Goal: Transaction & Acquisition: Book appointment/travel/reservation

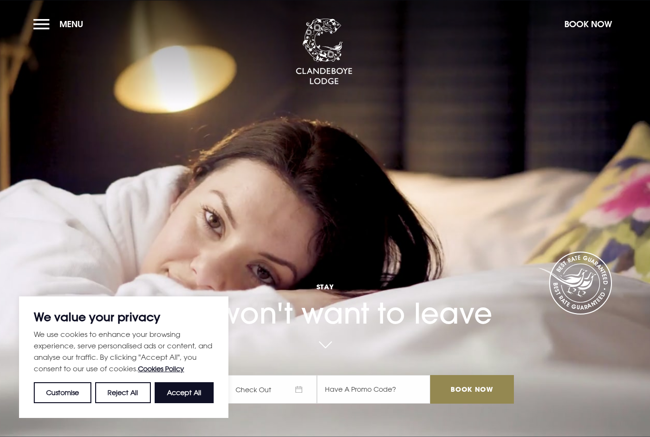
click at [172, 389] on button "Accept All" at bounding box center [184, 392] width 59 height 21
checkbox input "true"
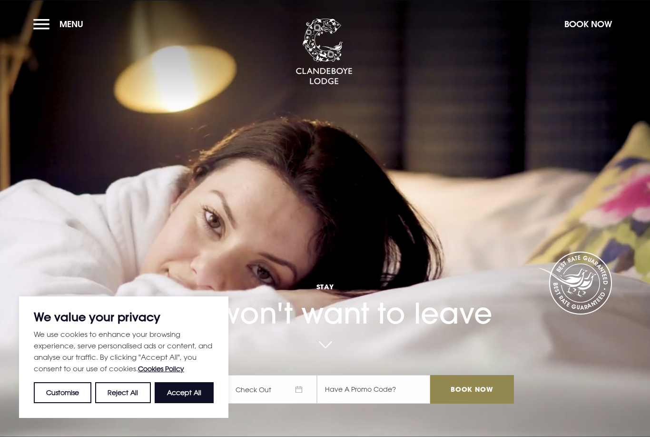
checkbox input "true"
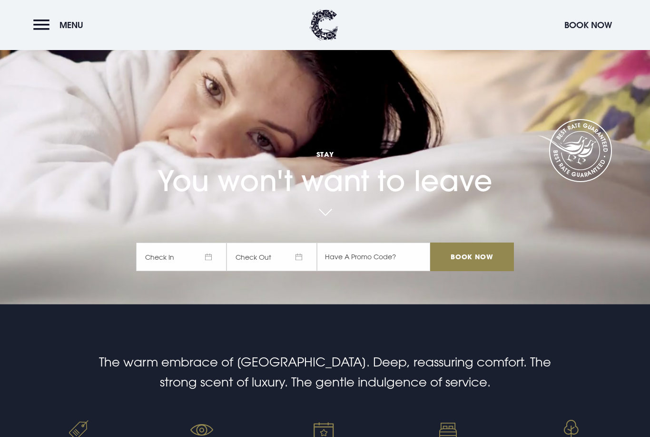
scroll to position [150, 0]
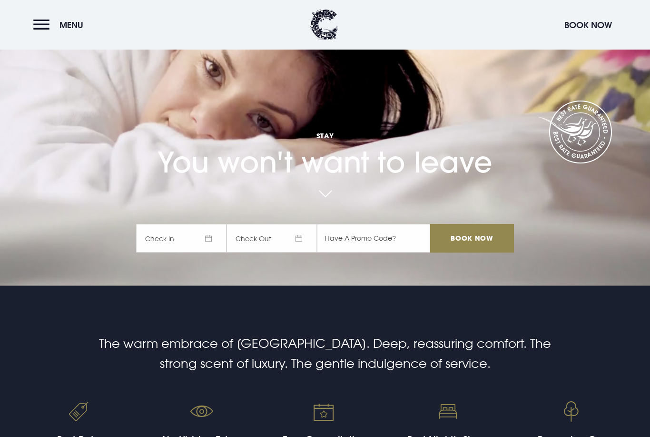
click at [183, 253] on span "Check In" at bounding box center [181, 238] width 90 height 29
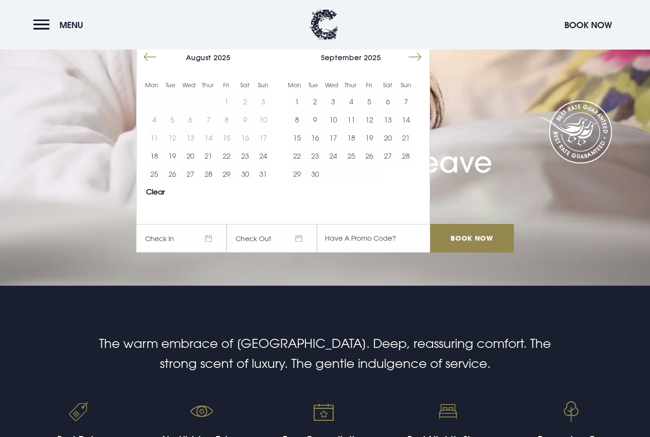
scroll to position [151, 0]
click at [373, 147] on button "19" at bounding box center [369, 138] width 18 height 18
click at [410, 147] on button "21" at bounding box center [406, 138] width 18 height 18
click at [461, 252] on input "Book Now" at bounding box center [472, 238] width 84 height 29
